Goal: Task Accomplishment & Management: Manage account settings

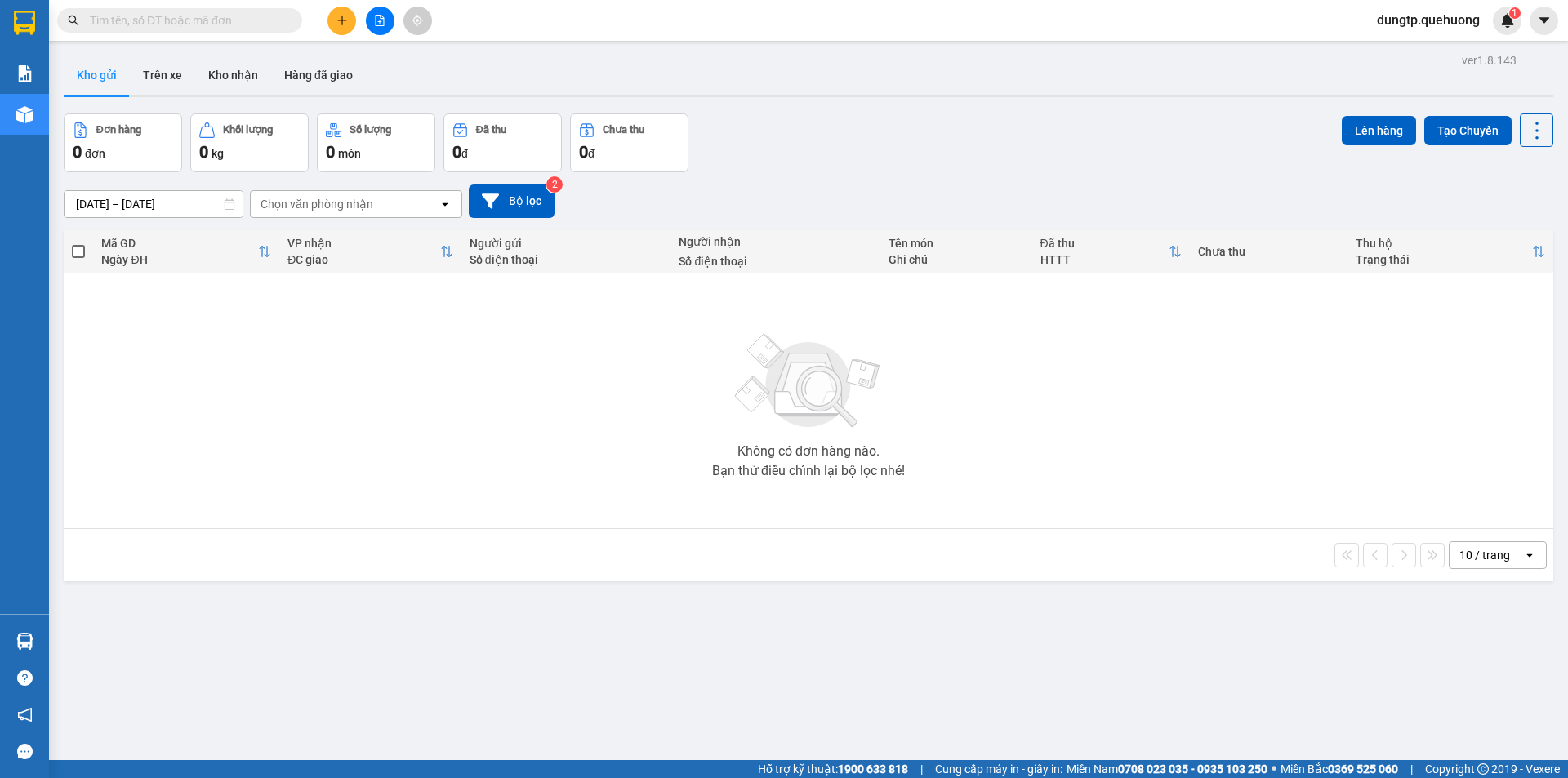
click at [1431, 16] on span "dungtp.quehuong" at bounding box center [1427, 19] width 129 height 20
click at [1409, 58] on span "Đăng xuất" at bounding box center [1434, 51] width 98 height 18
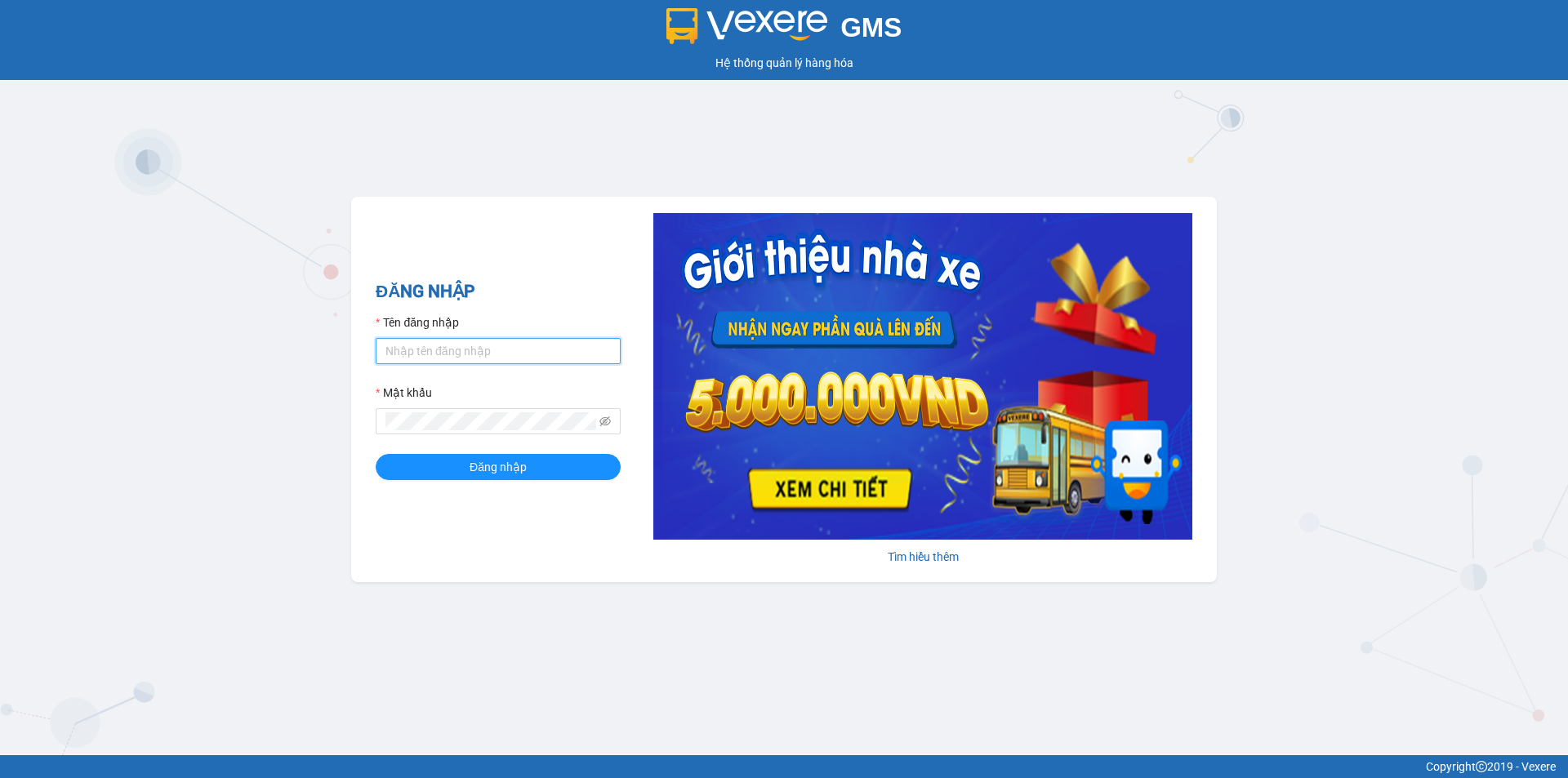
type input "dungtp.quehuong"
click at [559, 339] on input "dungtp.quehuong" at bounding box center [498, 351] width 245 height 26
click at [457, 125] on div "GMS Hệ thống quản lý hàng hóa ĐĂNG NHẬP Tên đăng nhập dungtp.quehuong Mật khẩu …" at bounding box center [784, 378] width 1568 height 755
